Goal: Book appointment/travel/reservation

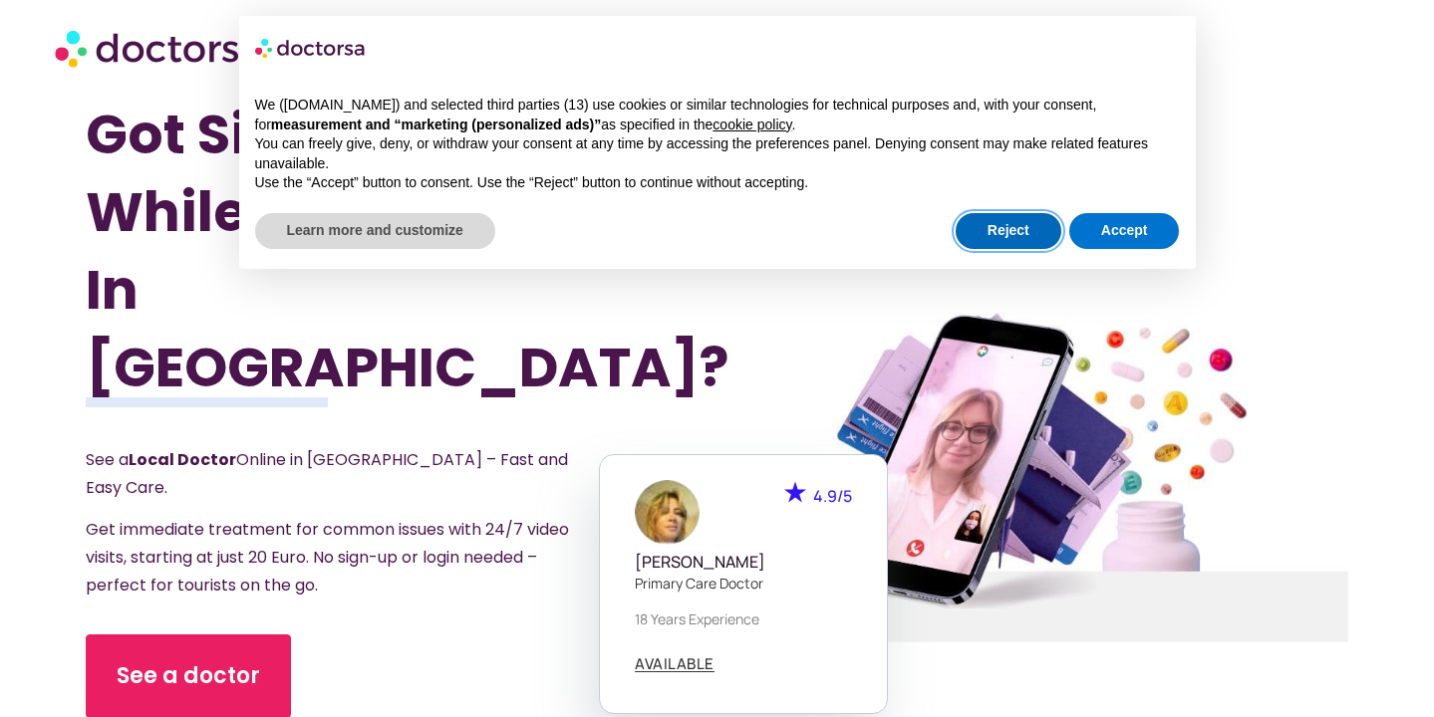
click at [1014, 230] on button "Reject" at bounding box center [1009, 231] width 106 height 36
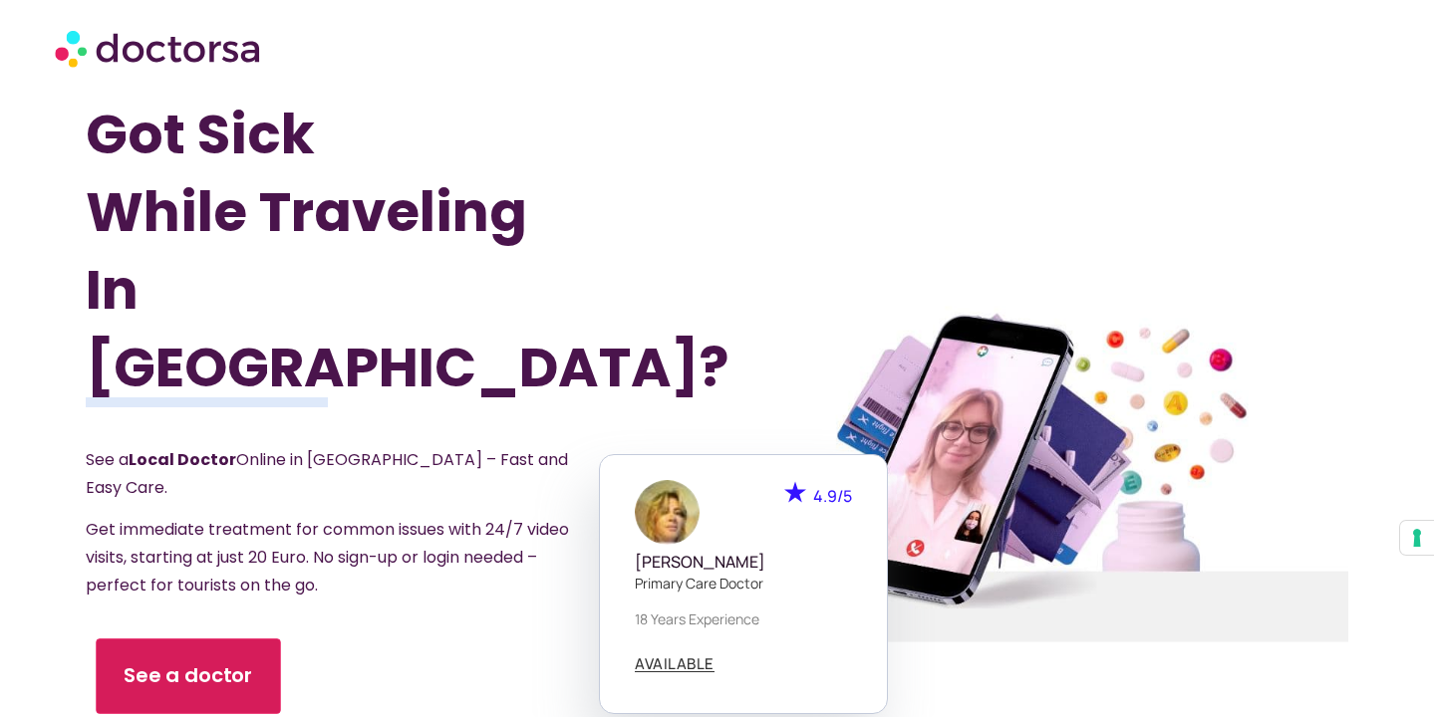
click at [205, 662] on span "See a doctor" at bounding box center [190, 676] width 130 height 29
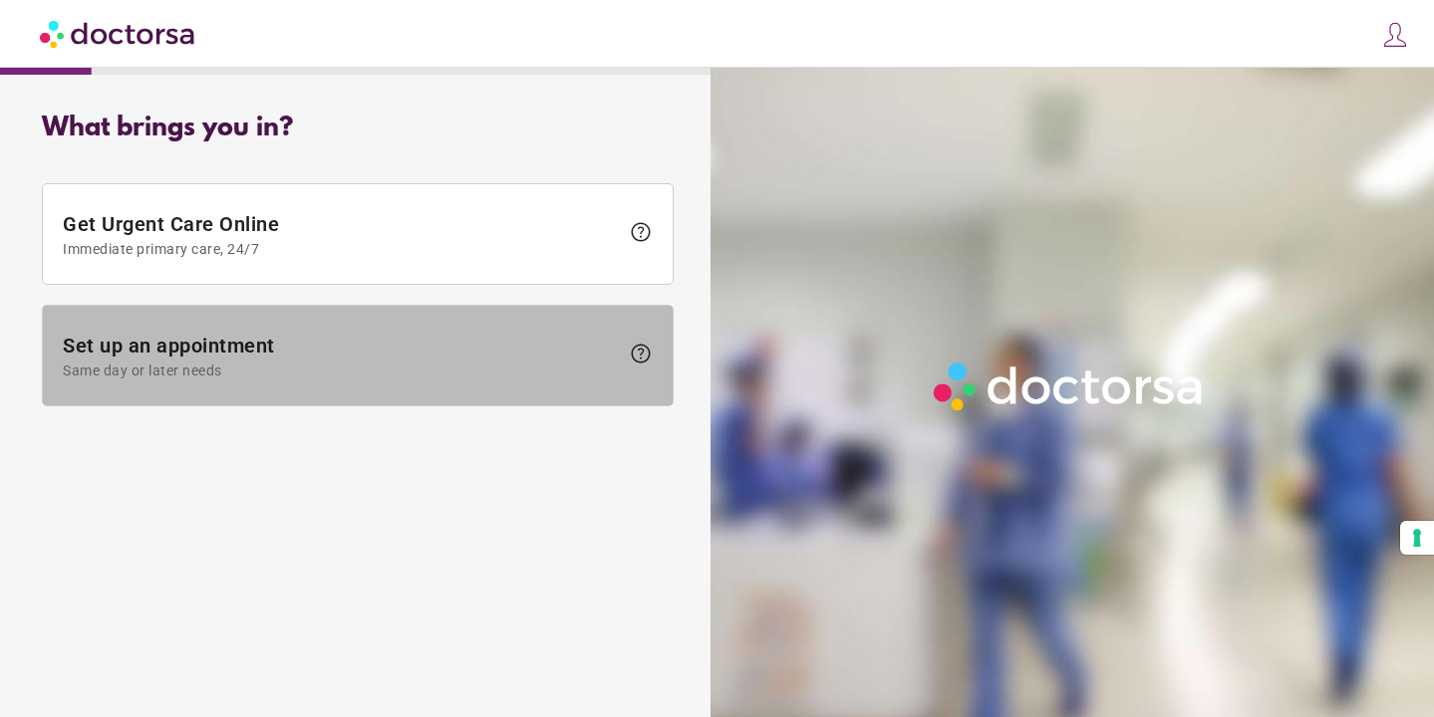
click at [258, 347] on span "Set up an appointment Same day or later needs" at bounding box center [341, 356] width 556 height 45
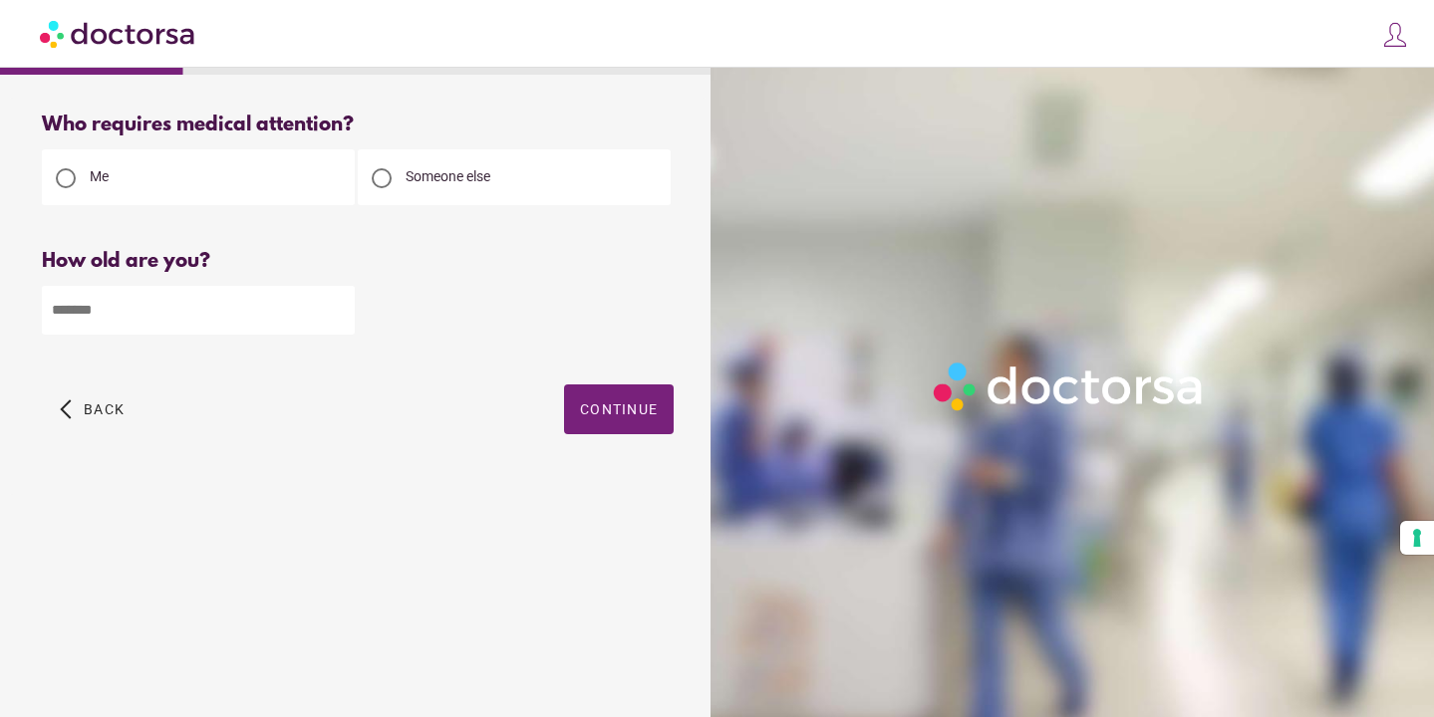
click at [231, 312] on input "number" at bounding box center [198, 310] width 313 height 49
click at [335, 318] on input "*" at bounding box center [198, 310] width 313 height 49
type input "*"
click at [335, 308] on input "*" at bounding box center [198, 310] width 313 height 49
type input "**"
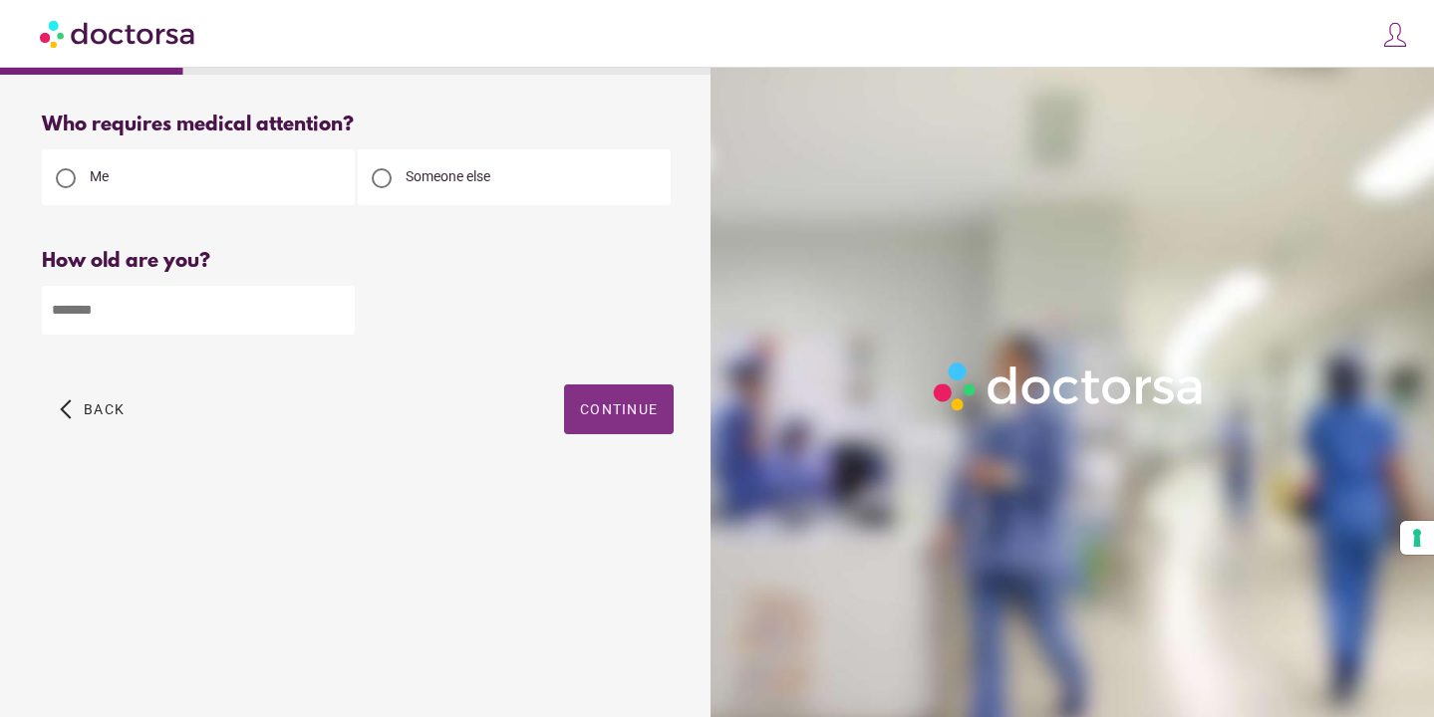
click at [597, 405] on span "Continue" at bounding box center [619, 410] width 78 height 16
